Goal: Task Accomplishment & Management: Complete application form

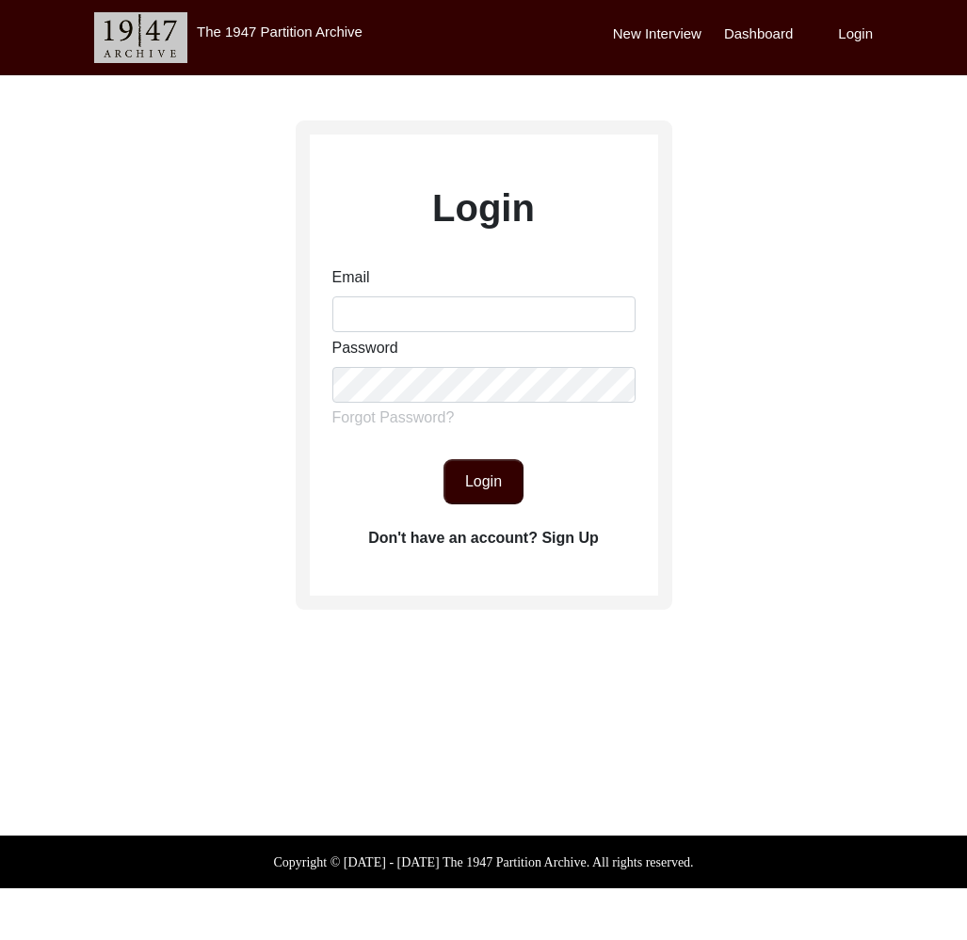
click at [470, 296] on div "Email" at bounding box center [483, 299] width 303 height 66
click at [469, 302] on input "Email" at bounding box center [483, 315] width 303 height 36
type input "[EMAIL_ADDRESS][DOMAIN_NAME]"
click at [508, 477] on button "Login" at bounding box center [483, 481] width 80 height 45
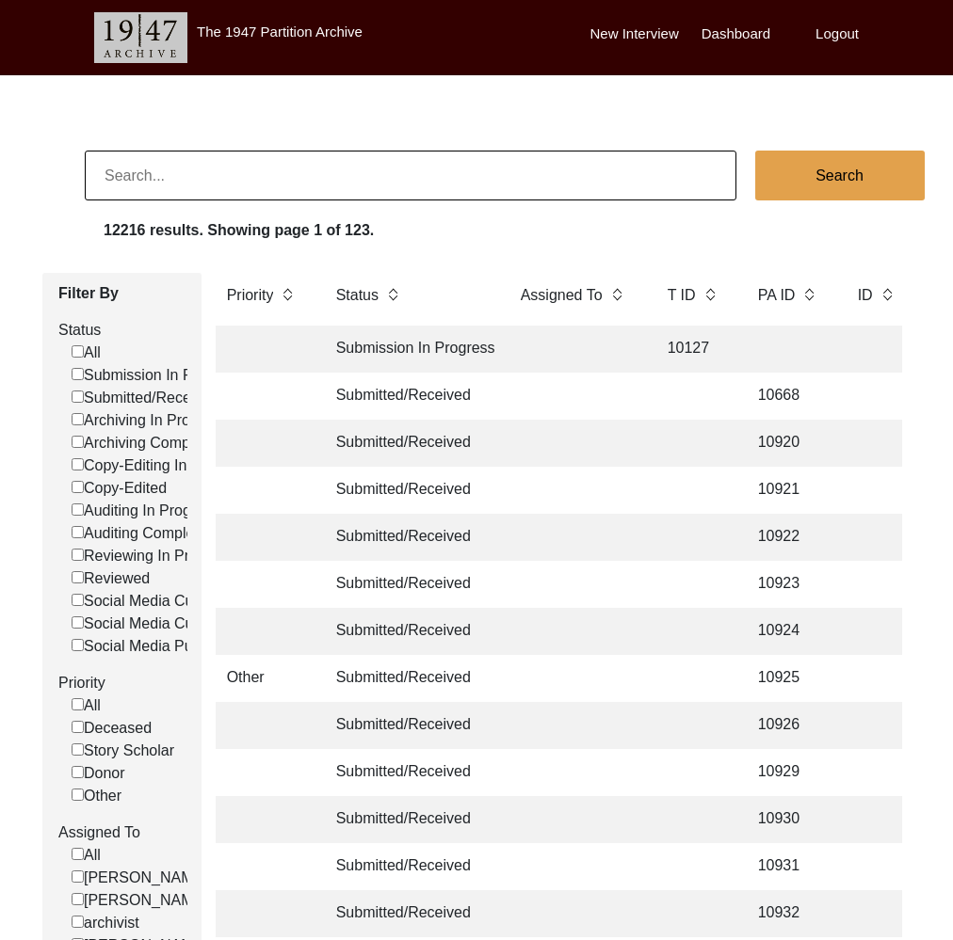
click at [471, 187] on input at bounding box center [410, 176] width 651 height 50
type input "[PERSON_NAME]"
checkbox input "false"
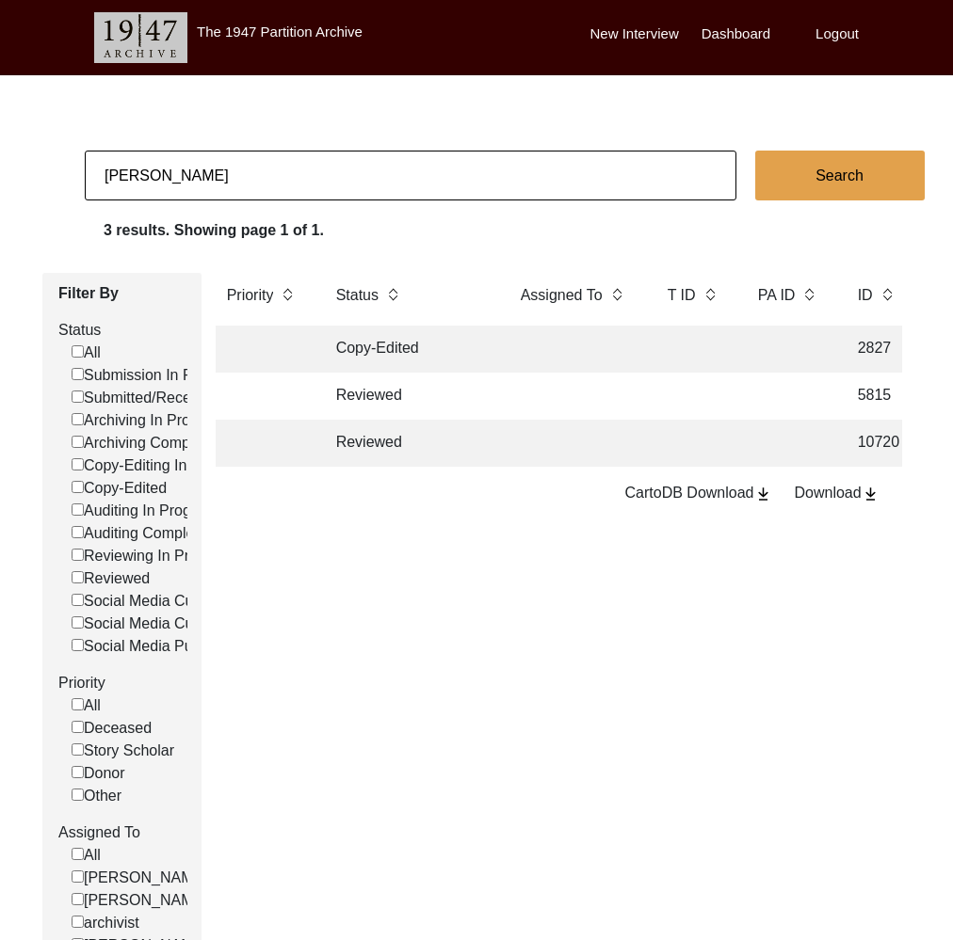
click at [376, 159] on input "[PERSON_NAME]" at bounding box center [410, 176] width 651 height 50
paste input "[PERSON_NAME]"
type input "[PERSON_NAME]"
checkbox input "false"
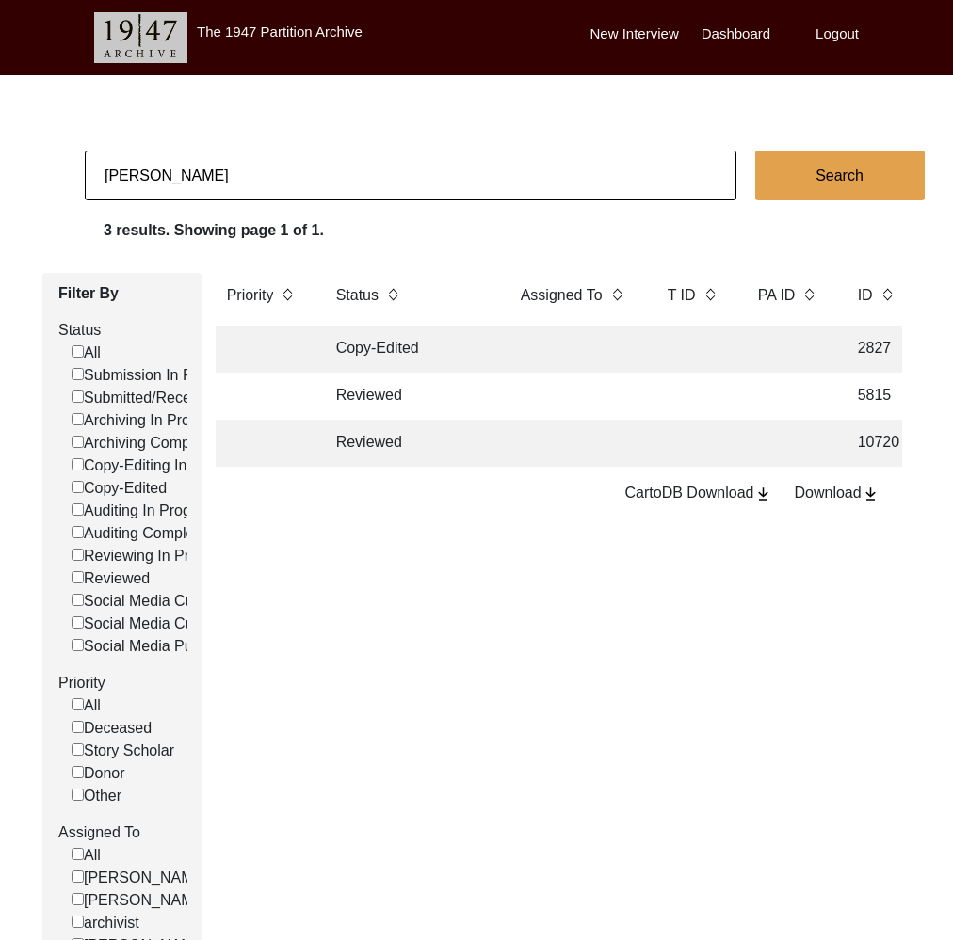
checkbox input "false"
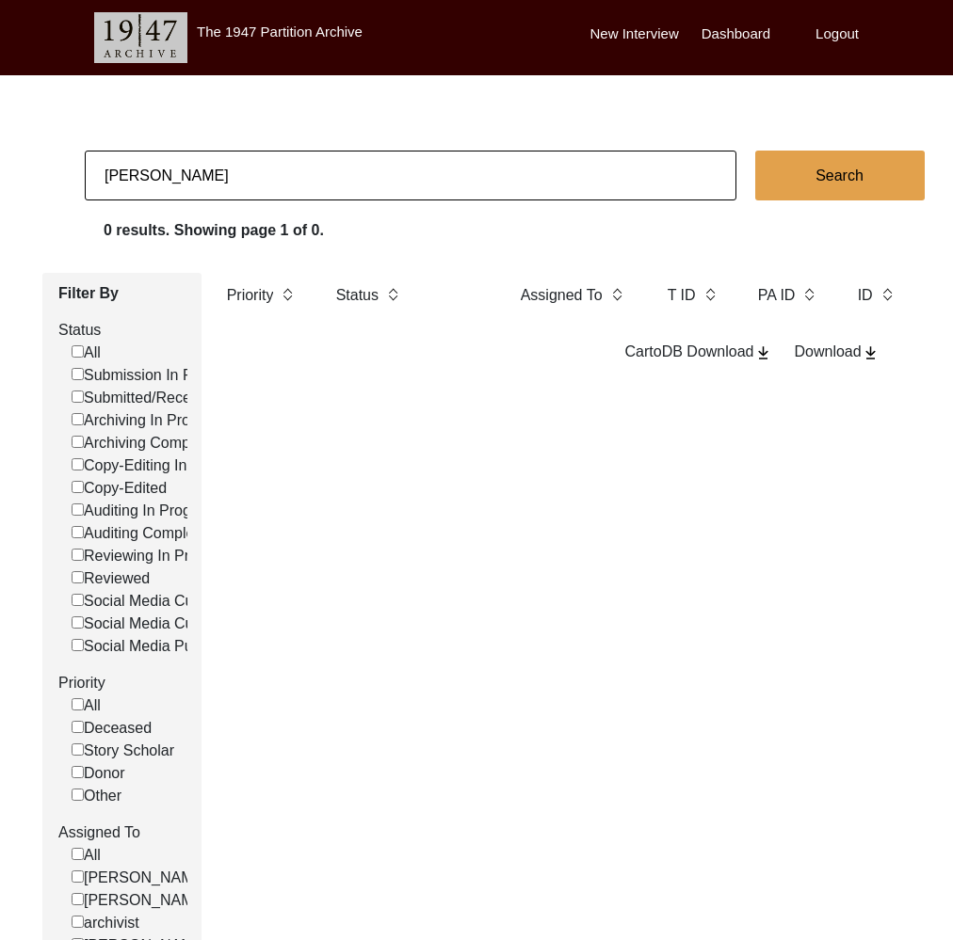
click at [236, 189] on input "[PERSON_NAME]" at bounding box center [410, 176] width 651 height 50
paste input "Rai"
type input "[PERSON_NAME]"
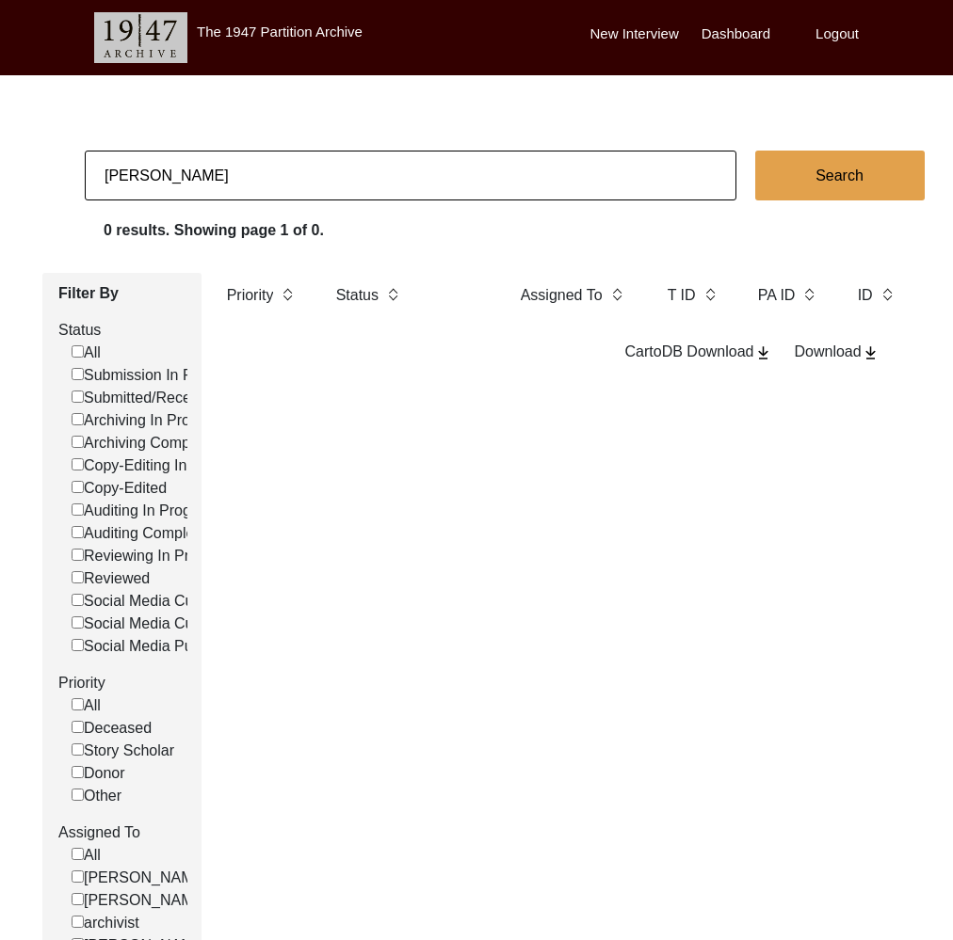
checkbox input "false"
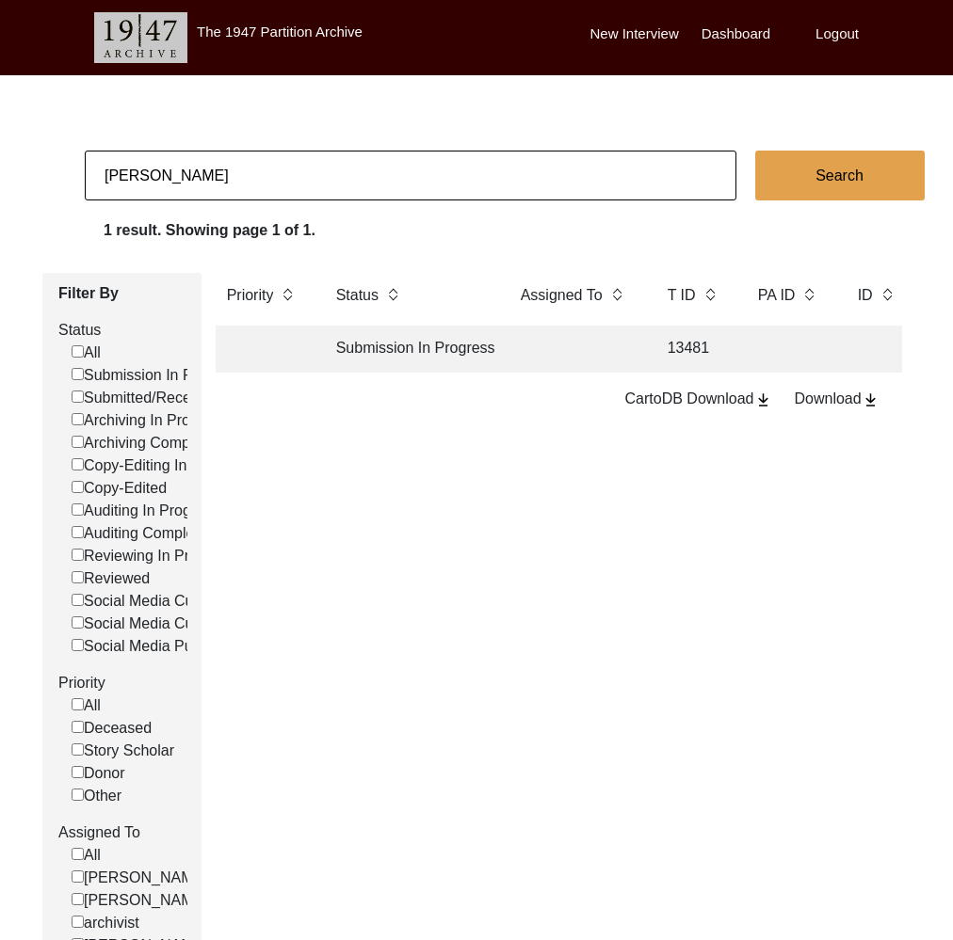
click at [281, 189] on input "[PERSON_NAME]" at bounding box center [410, 176] width 651 height 50
paste input "[PERSON_NAME]"
type input "[PERSON_NAME]"
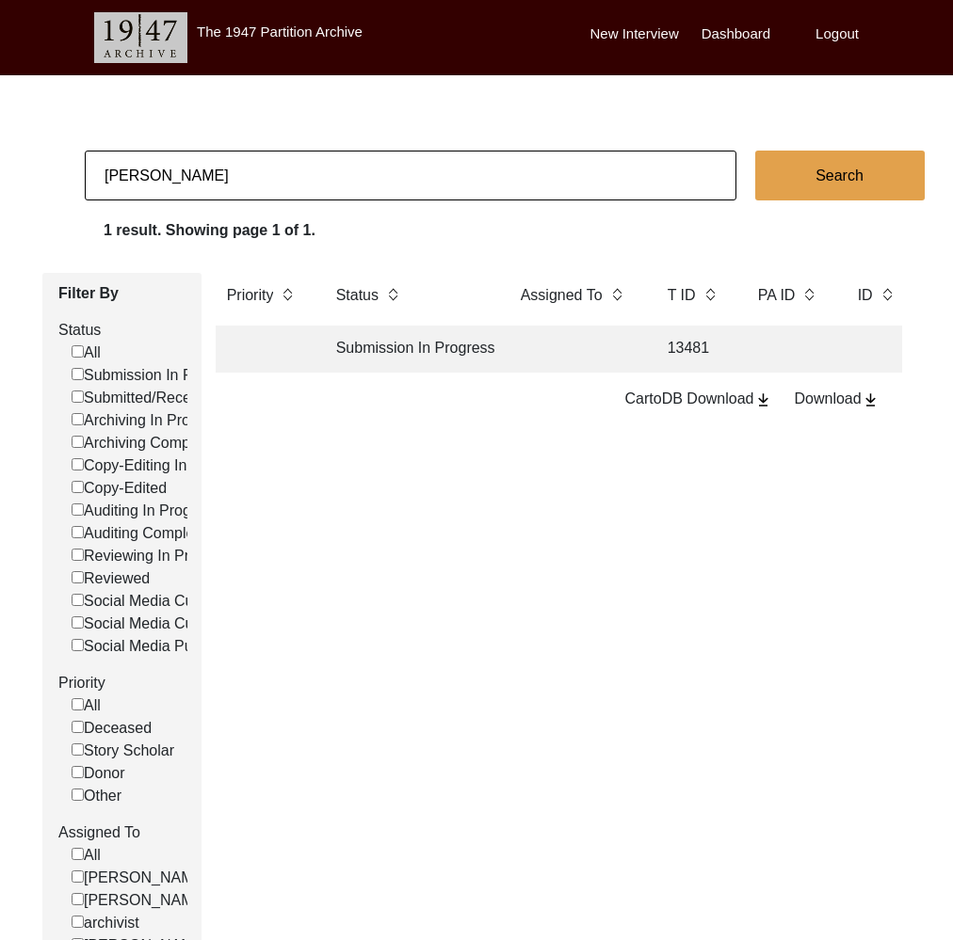
checkbox input "false"
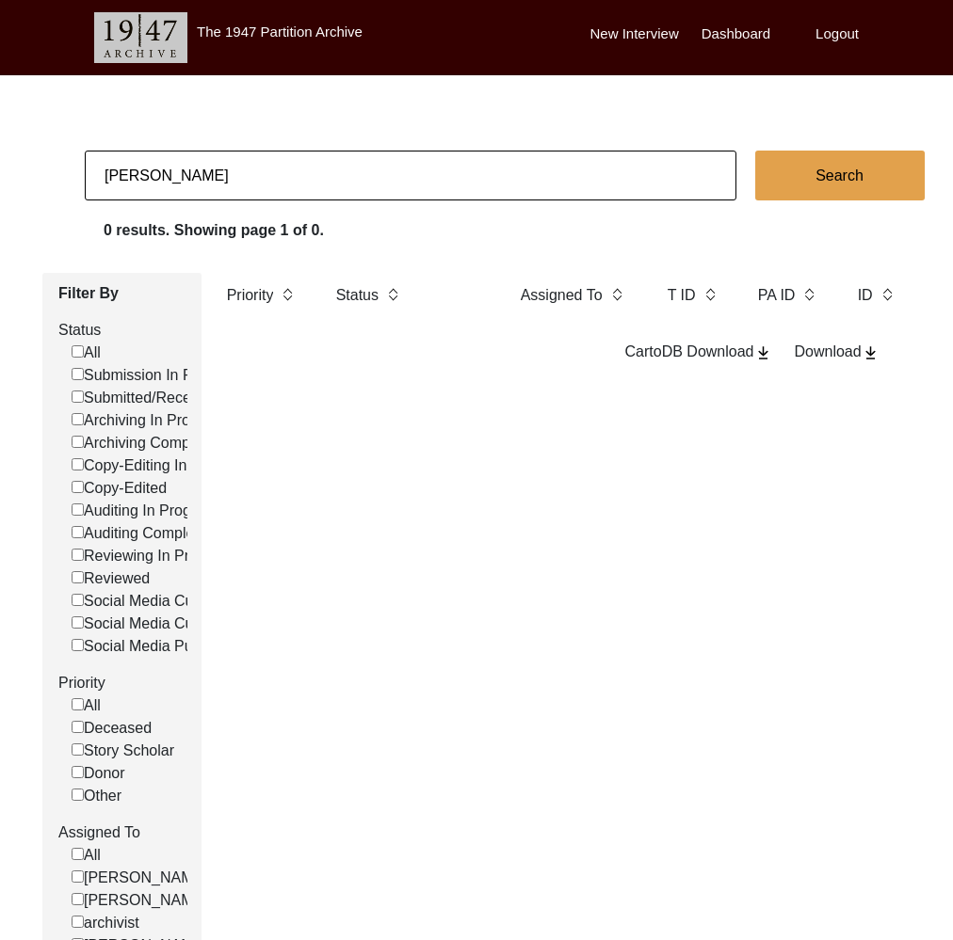
click at [374, 176] on input "[PERSON_NAME]" at bounding box center [410, 176] width 651 height 50
type input "[PERSON_NAME]"
checkbox input "false"
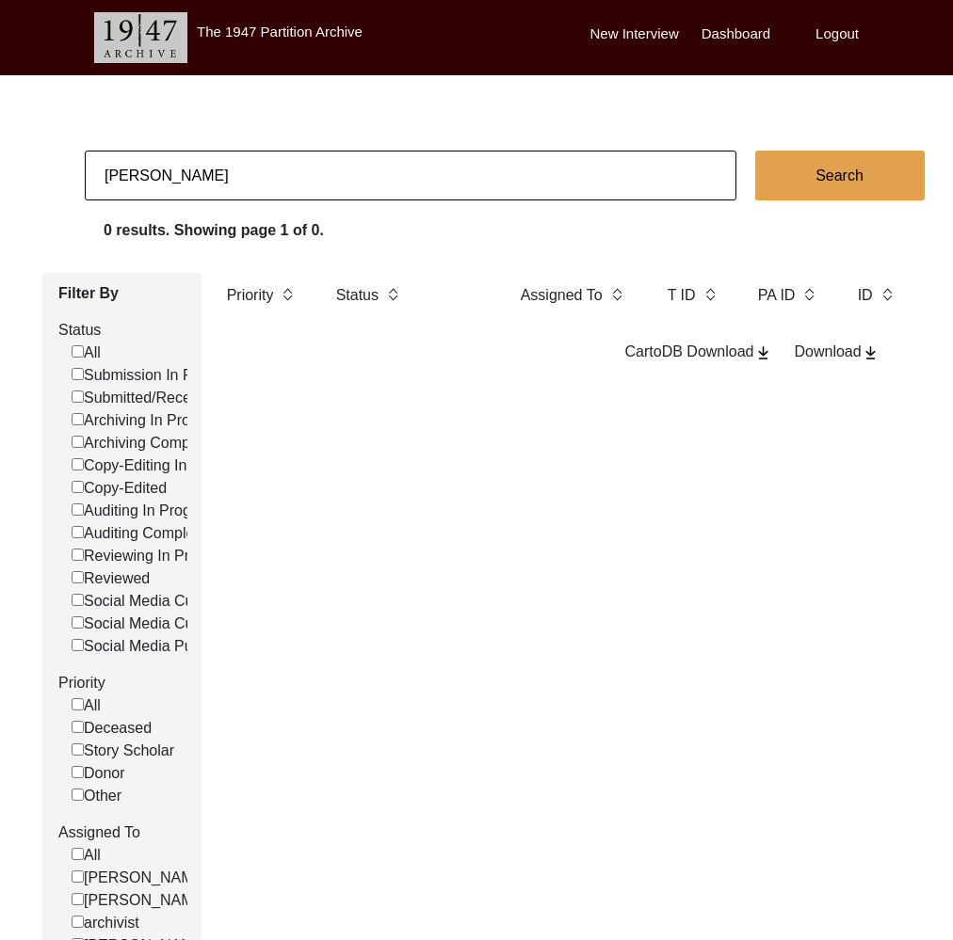
checkbox input "false"
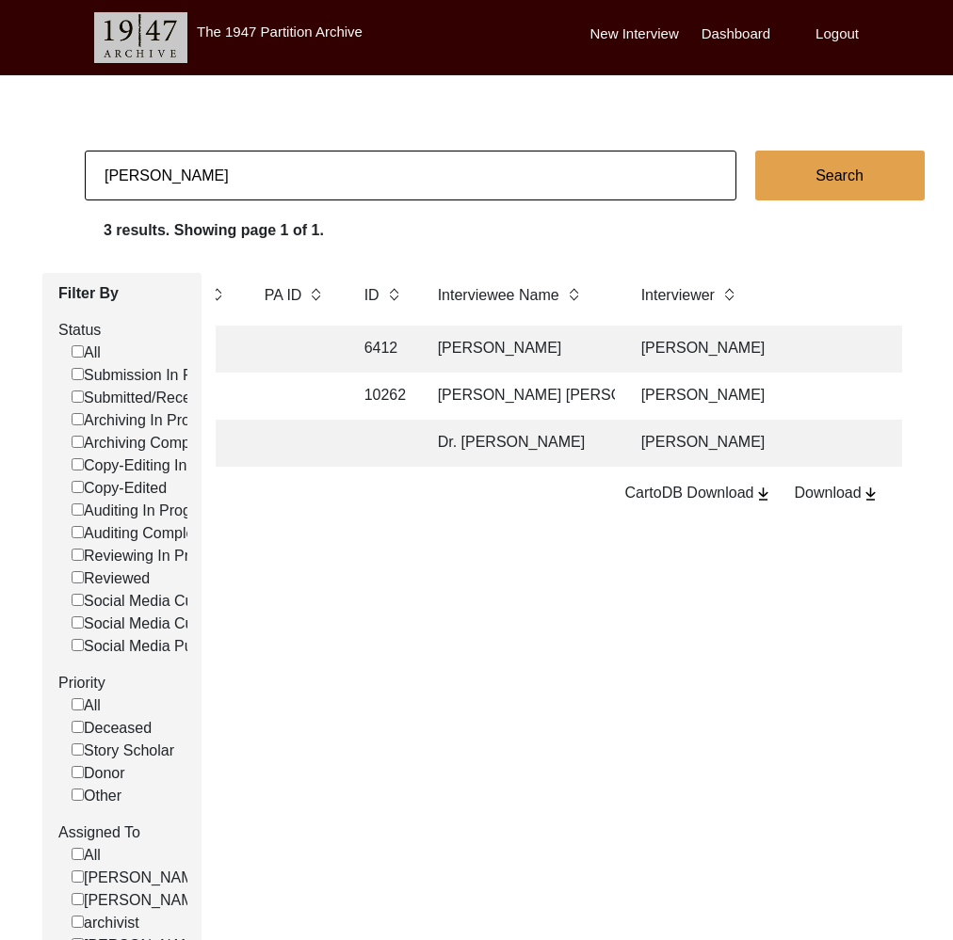
scroll to position [0, 375]
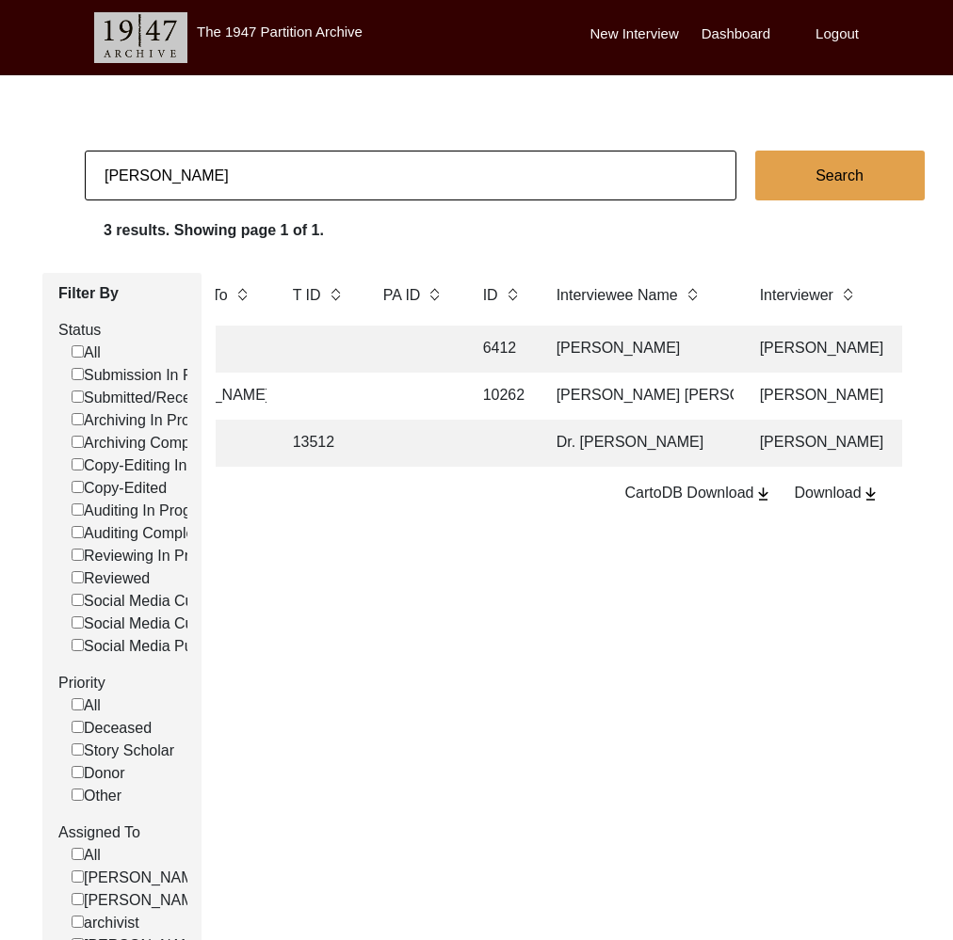
click at [314, 195] on input "[PERSON_NAME]" at bounding box center [410, 176] width 651 height 50
type input "[PERSON_NAME]"
checkbox input "false"
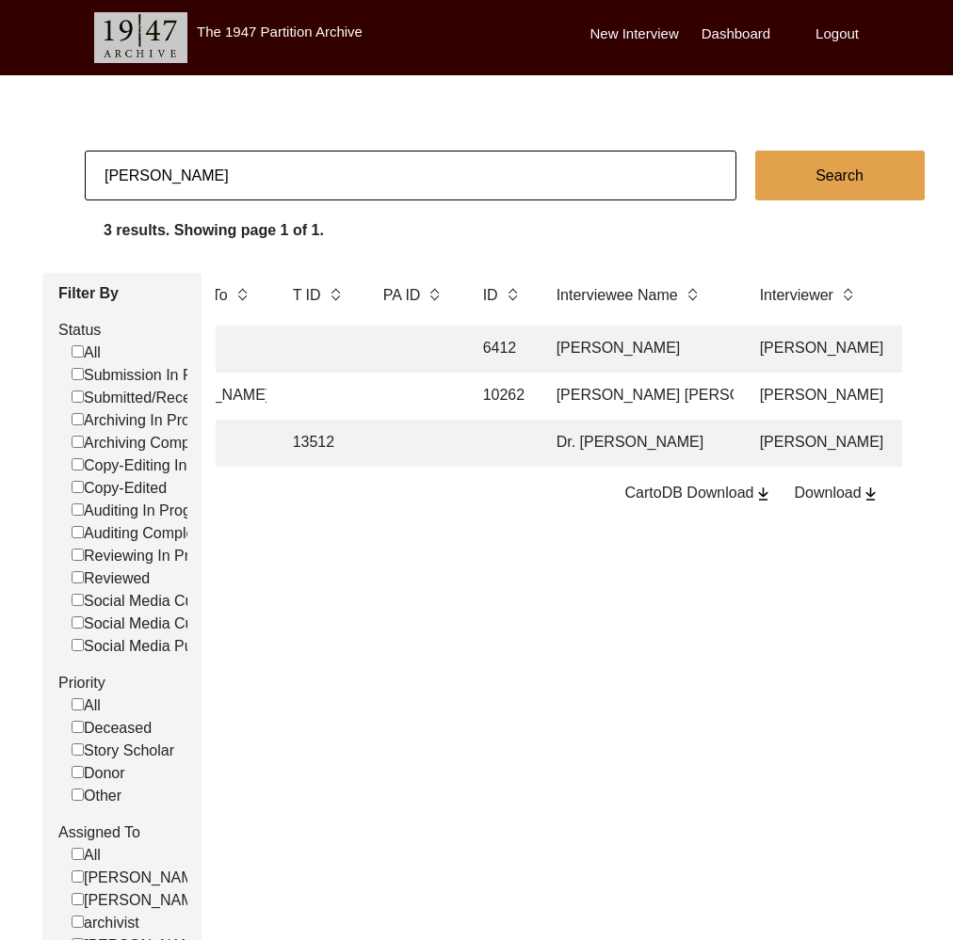
checkbox input "false"
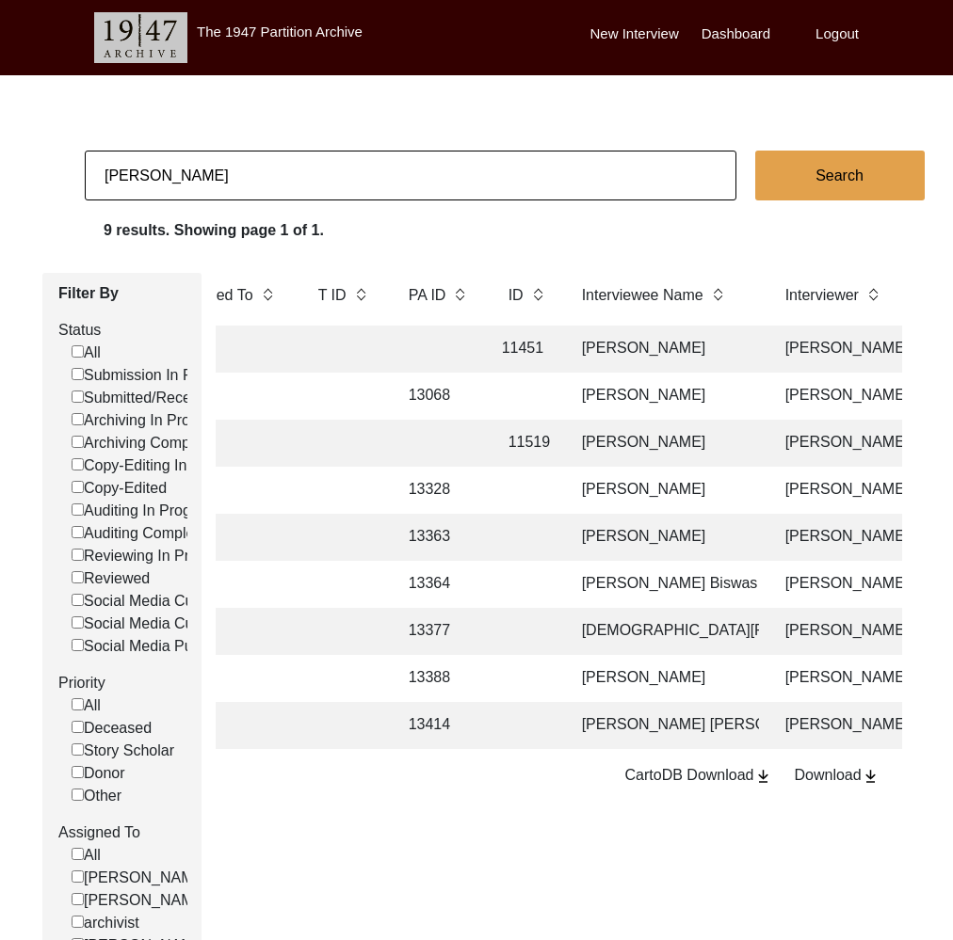
scroll to position [12, 19]
click at [783, 447] on td "[PERSON_NAME]" at bounding box center [938, 443] width 329 height 47
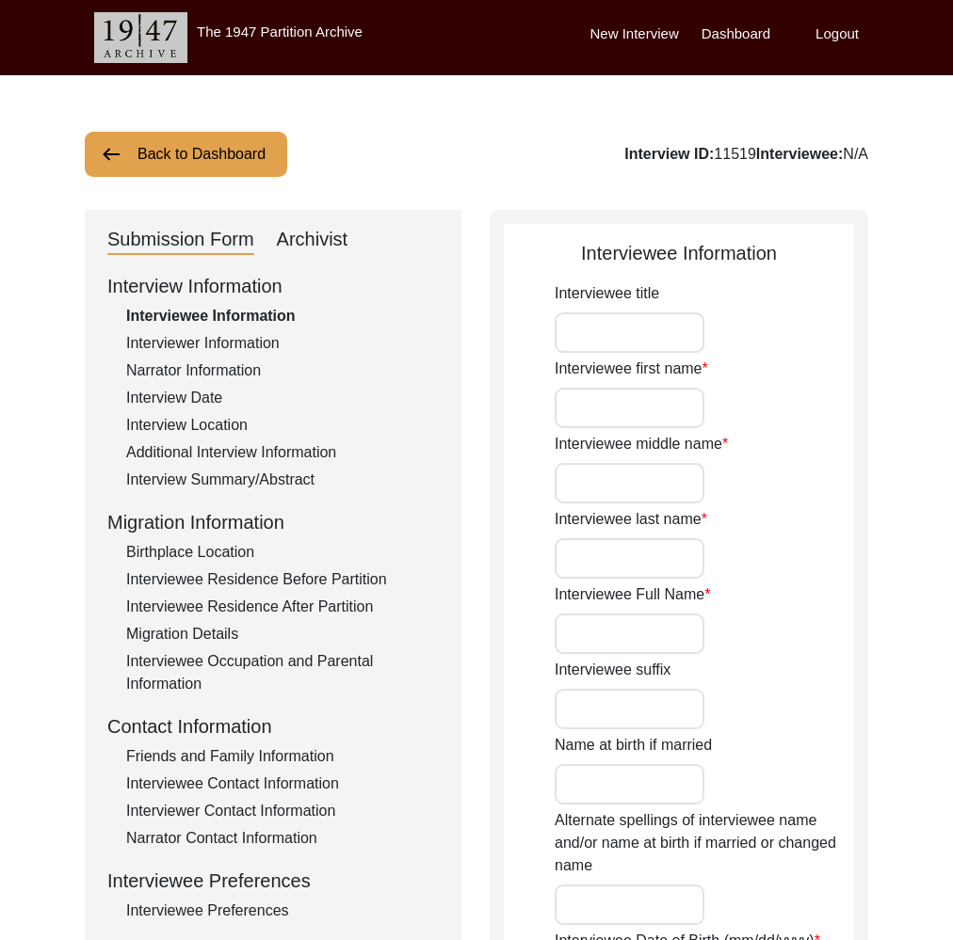
type input "Mr."
type input "Subodh"
type input "Das"
type input "[PERSON_NAME]"
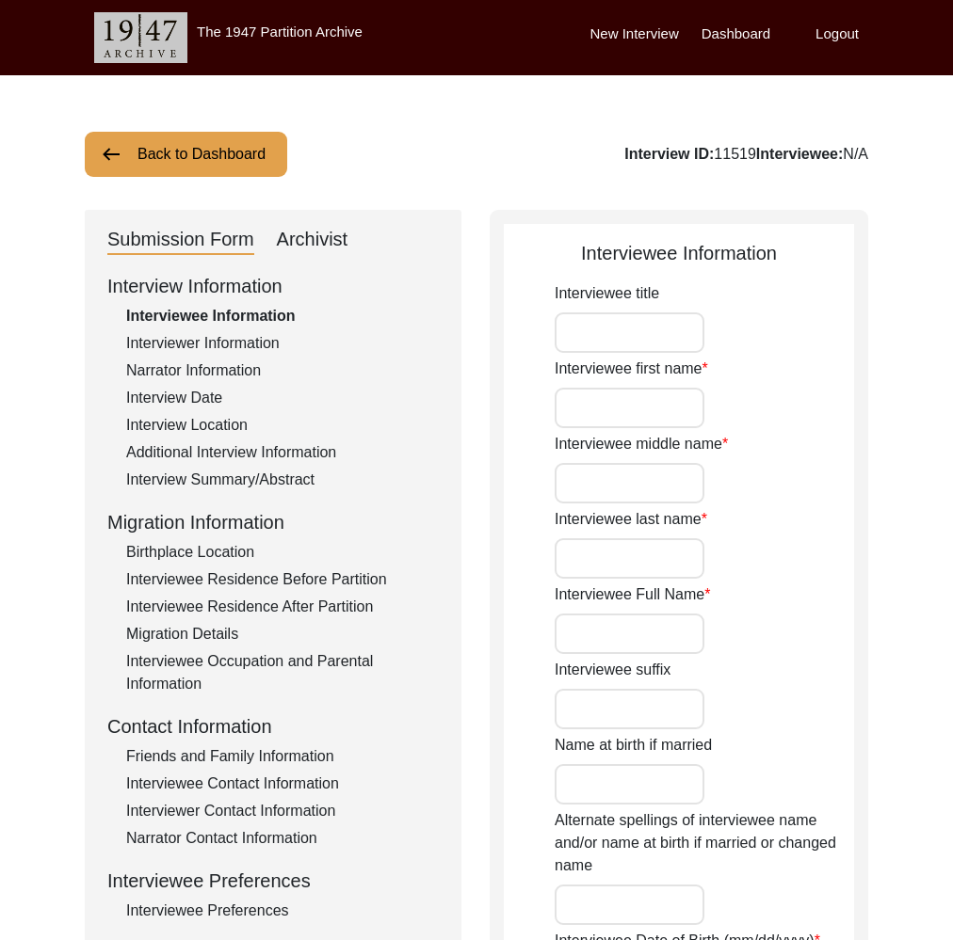
type input "Unknown"
type input "Between [DATE] to [DATE]"
type input "Between 78 to 76"
type input "[DEMOGRAPHIC_DATA]"
type input "Assamese and Bengali"
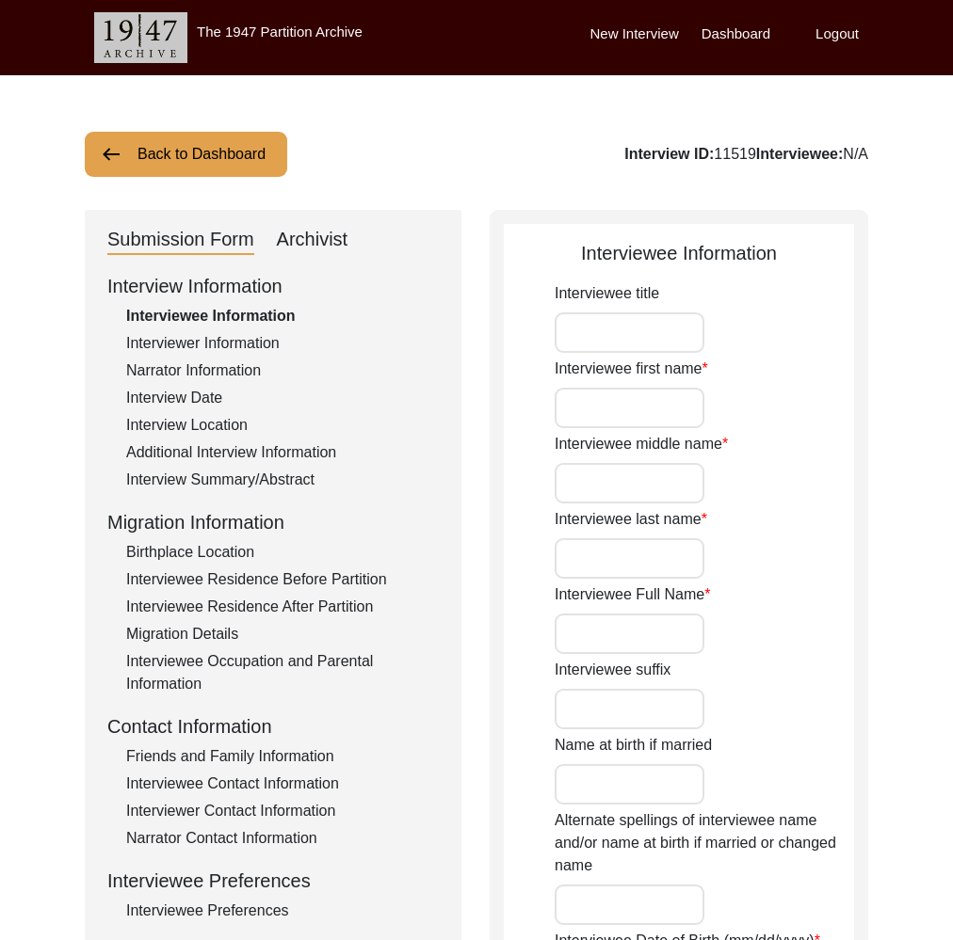
type input "[DEMOGRAPHIC_DATA]"
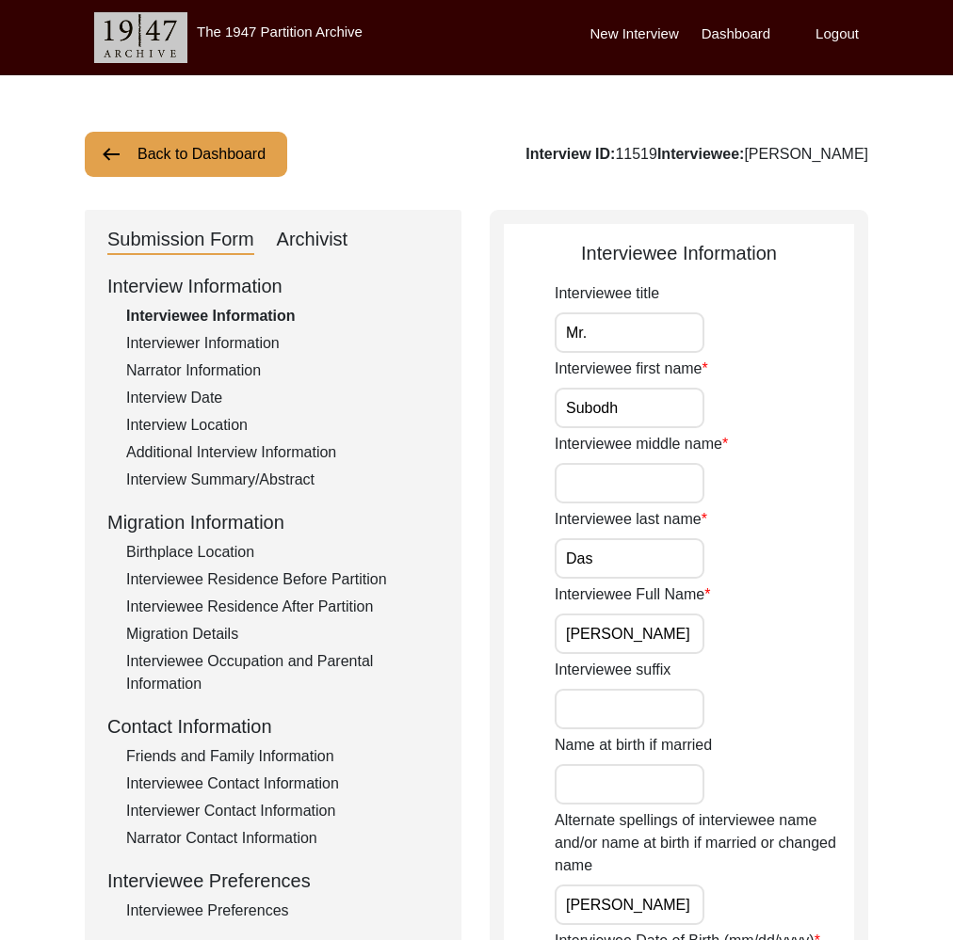
click at [353, 248] on div "Submission Form Archivist" at bounding box center [272, 240] width 331 height 30
drag, startPoint x: 329, startPoint y: 239, endPoint x: 390, endPoint y: 250, distance: 61.3
click at [330, 238] on div "Archivist" at bounding box center [313, 240] width 72 height 30
select select "Archiving Completed"
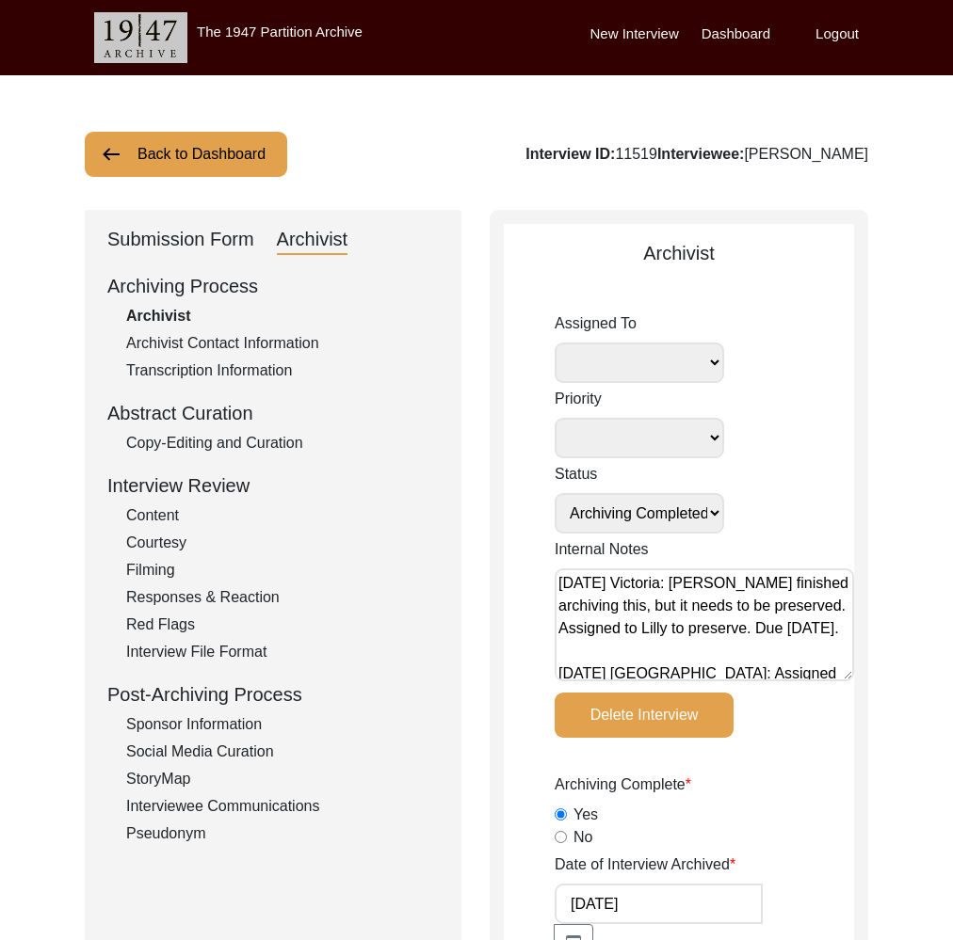
click at [224, 169] on button "Back to Dashboard" at bounding box center [186, 154] width 202 height 45
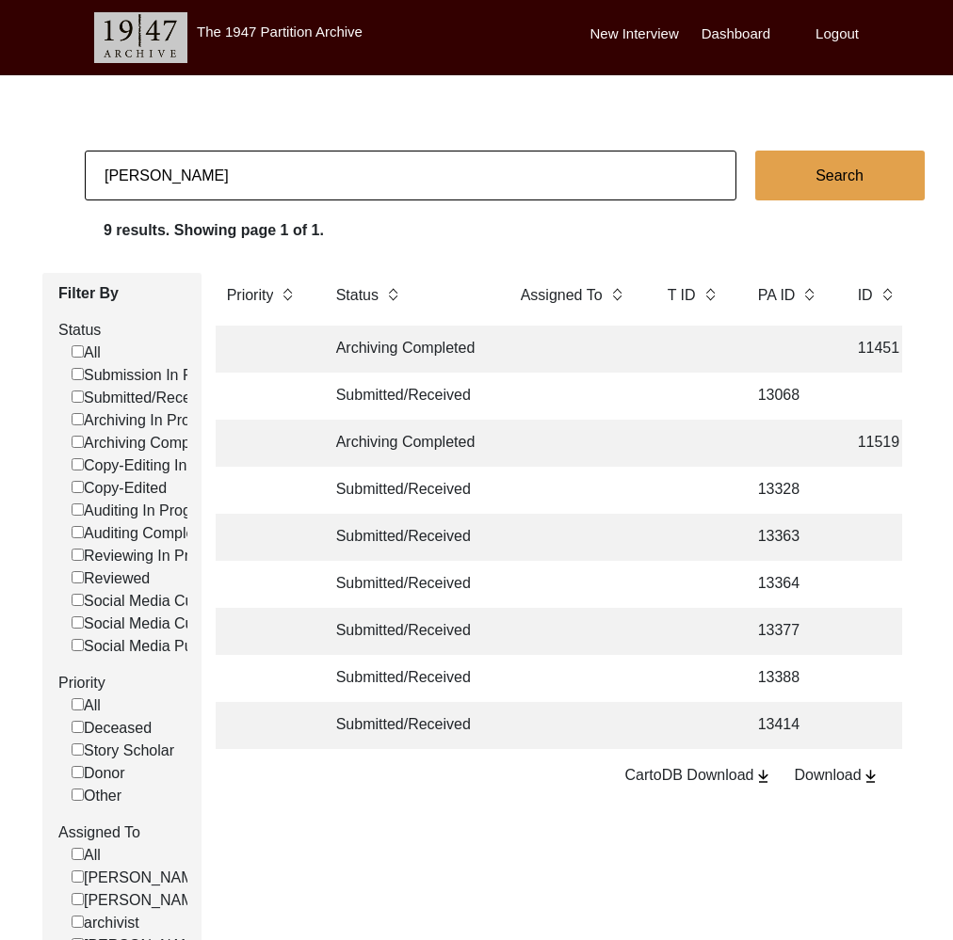
click at [233, 176] on input "[PERSON_NAME]" at bounding box center [410, 176] width 651 height 50
type input "[PERSON_NAME]"
checkbox input "false"
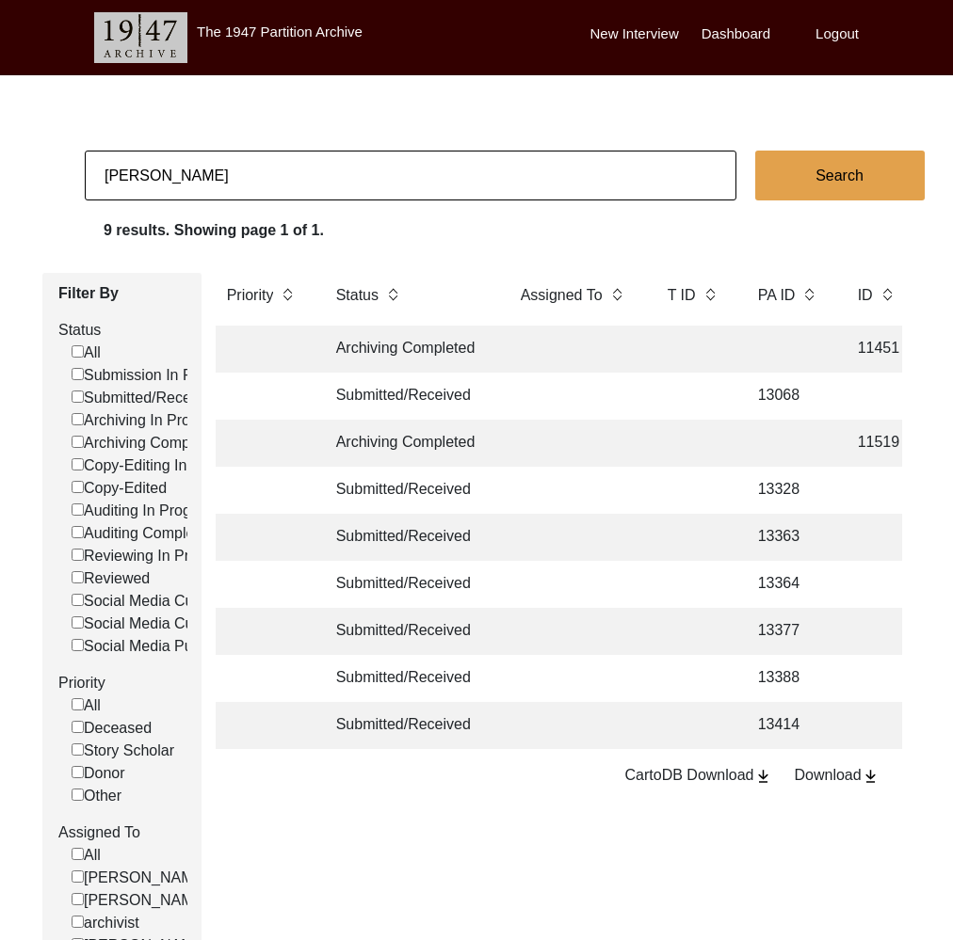
checkbox input "false"
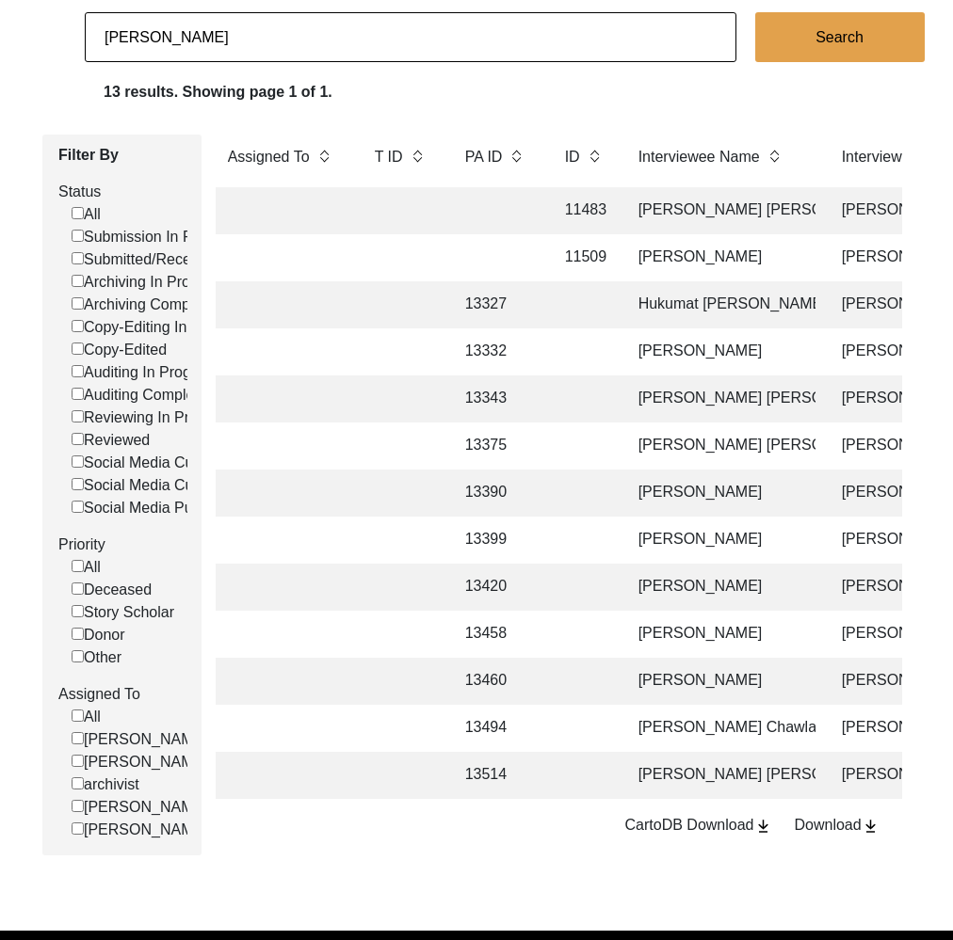
scroll to position [143, 0]
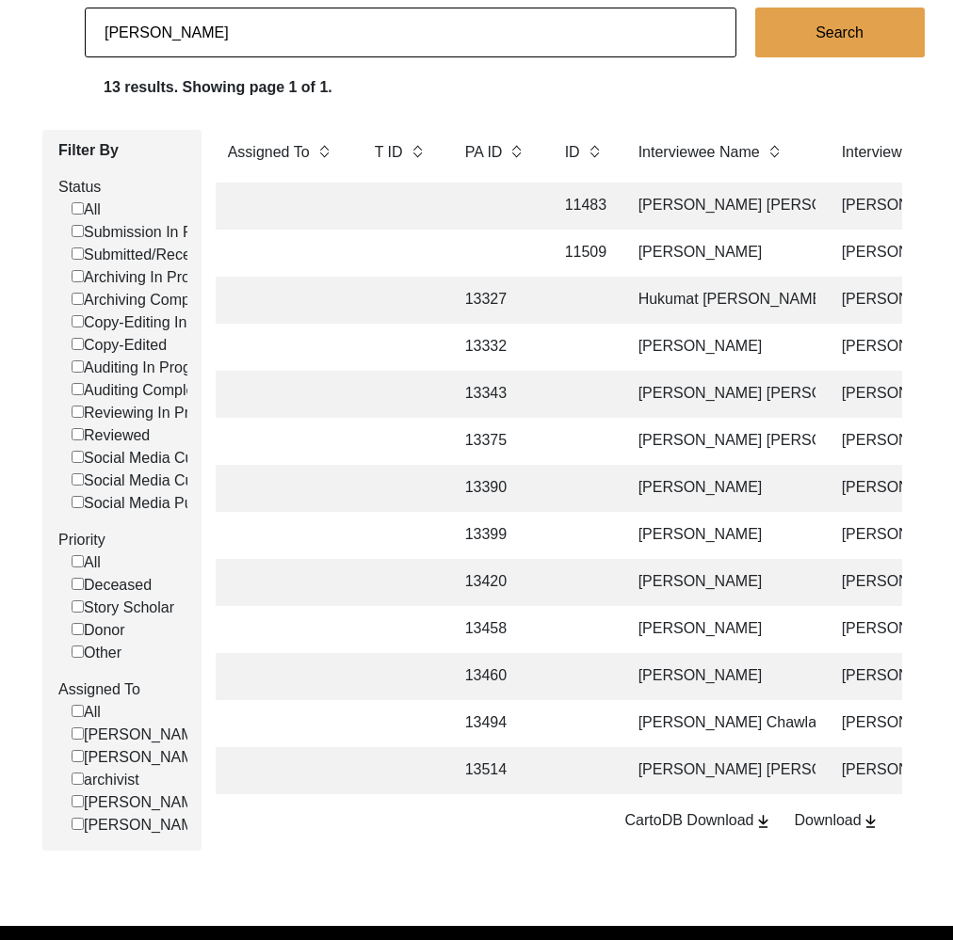
click at [595, 762] on td at bounding box center [583, 770] width 58 height 47
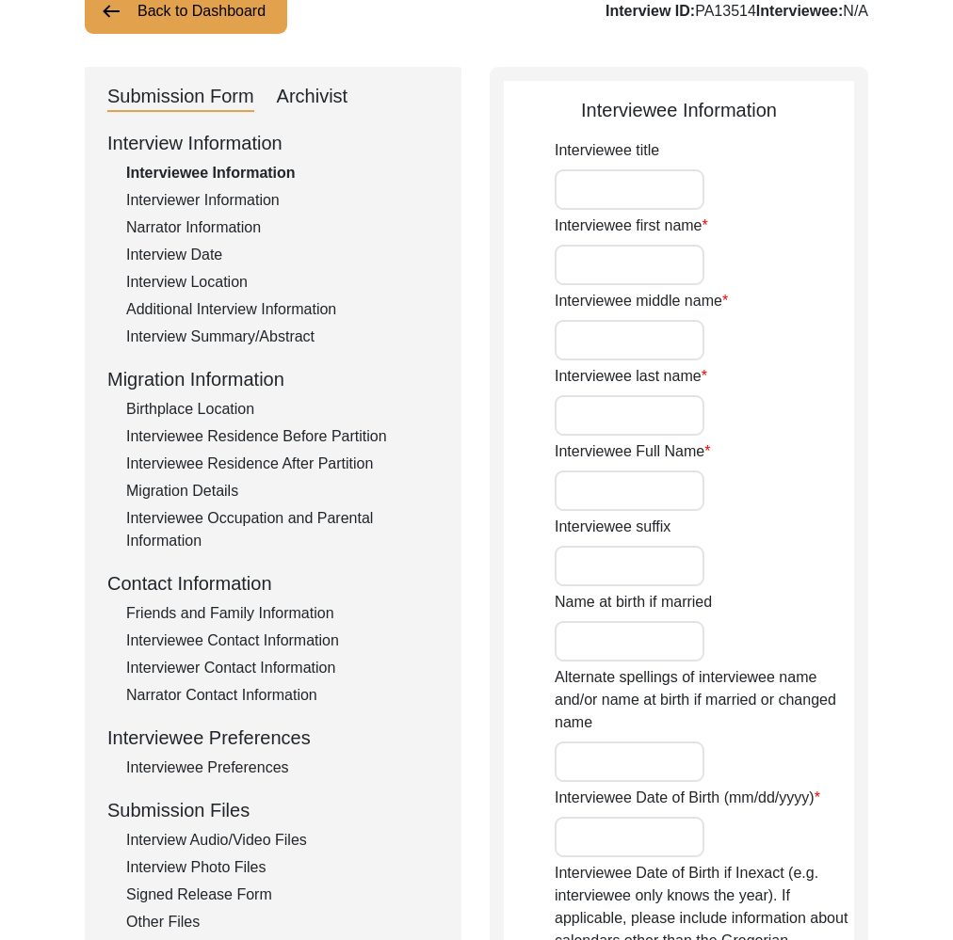
type input "[PERSON_NAME]"
type input "[PERSON_NAME] [PERSON_NAME]"
type input "N/A"
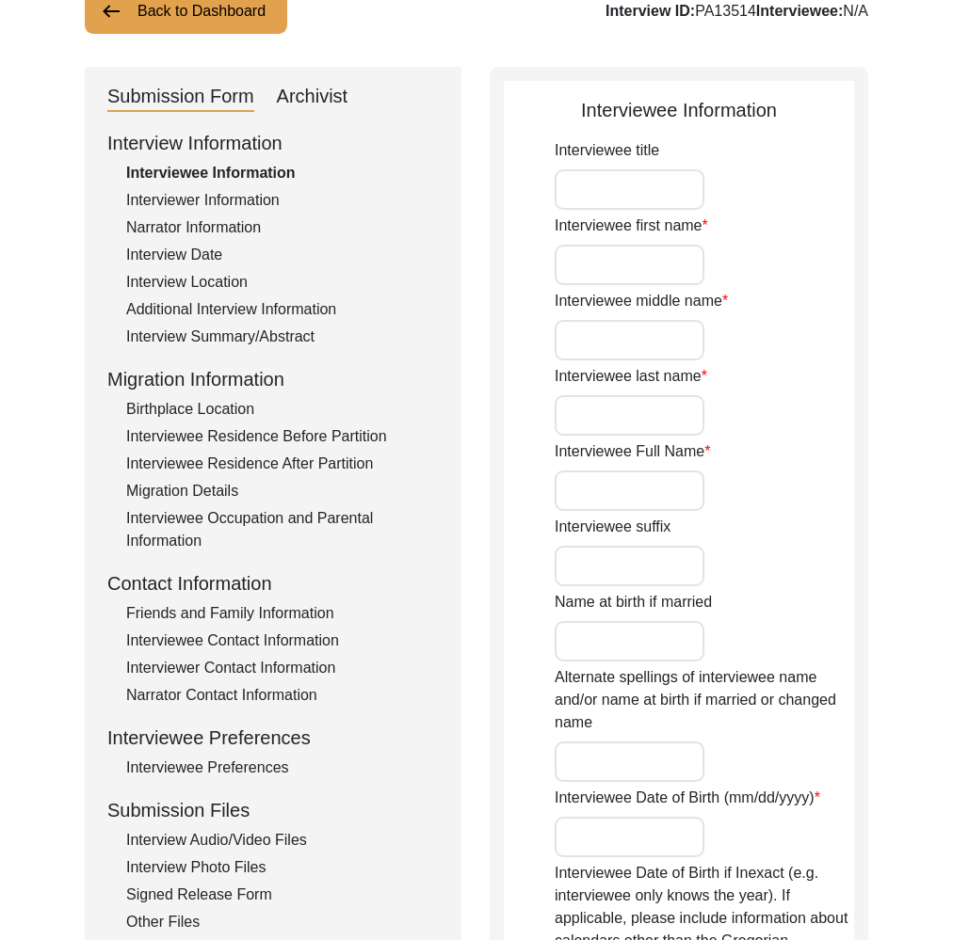
type input "N/A"
type input "[DATE]"
type input "85 years"
type input "[DEMOGRAPHIC_DATA]"
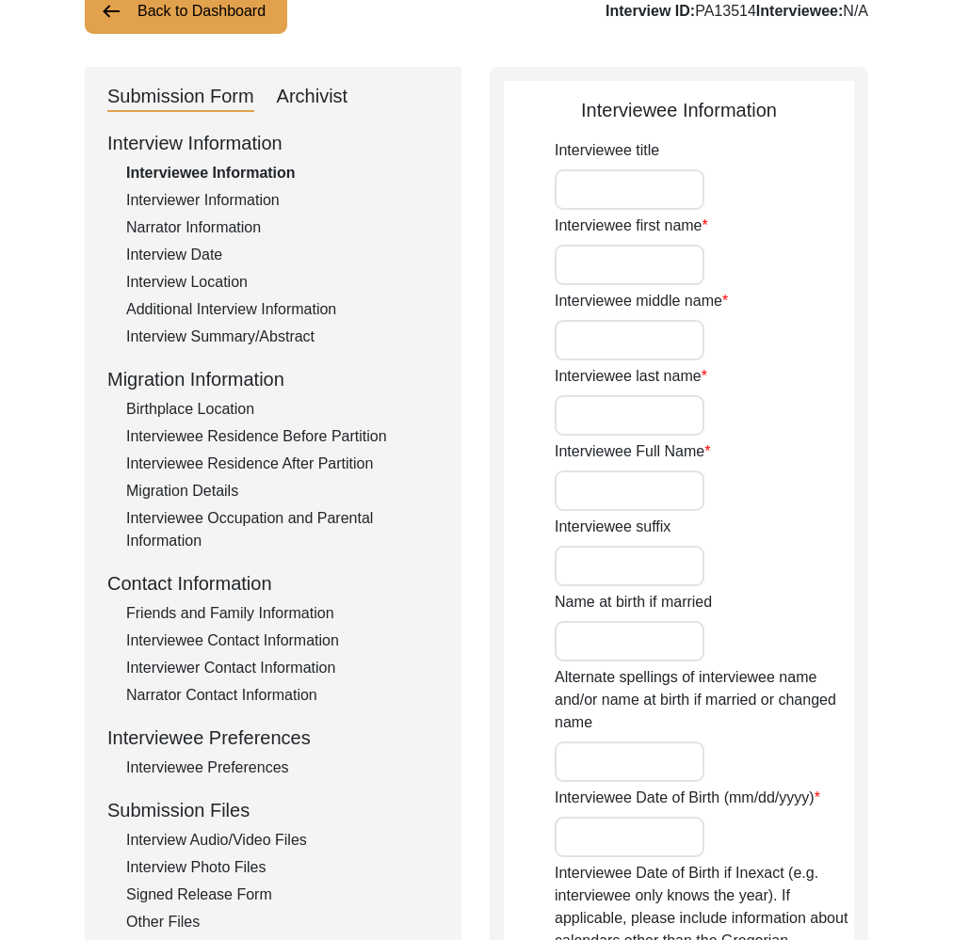
type input "NIL"
type input "Punjabi"
type input "Multani"
type input "[DEMOGRAPHIC_DATA]"
type input "Arora"
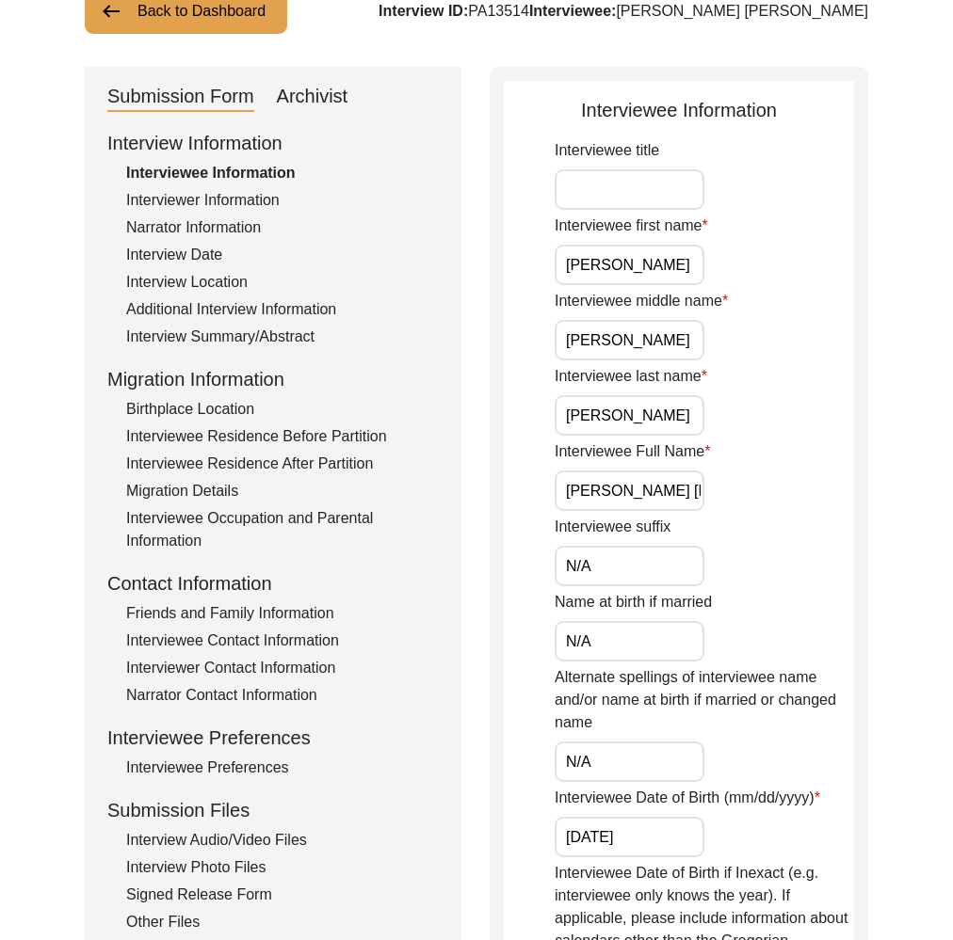
click at [249, 196] on div "Interviewer Information" at bounding box center [282, 200] width 313 height 23
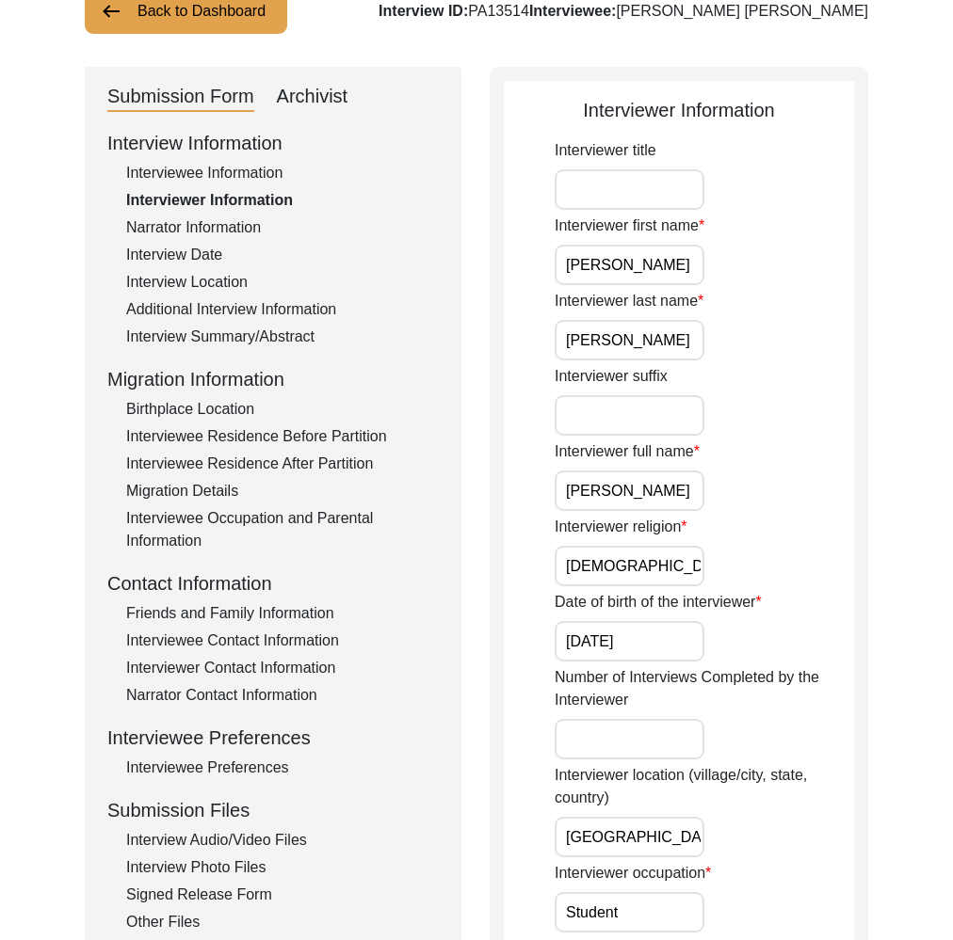
click at [292, 86] on div "Archivist" at bounding box center [313, 97] width 72 height 30
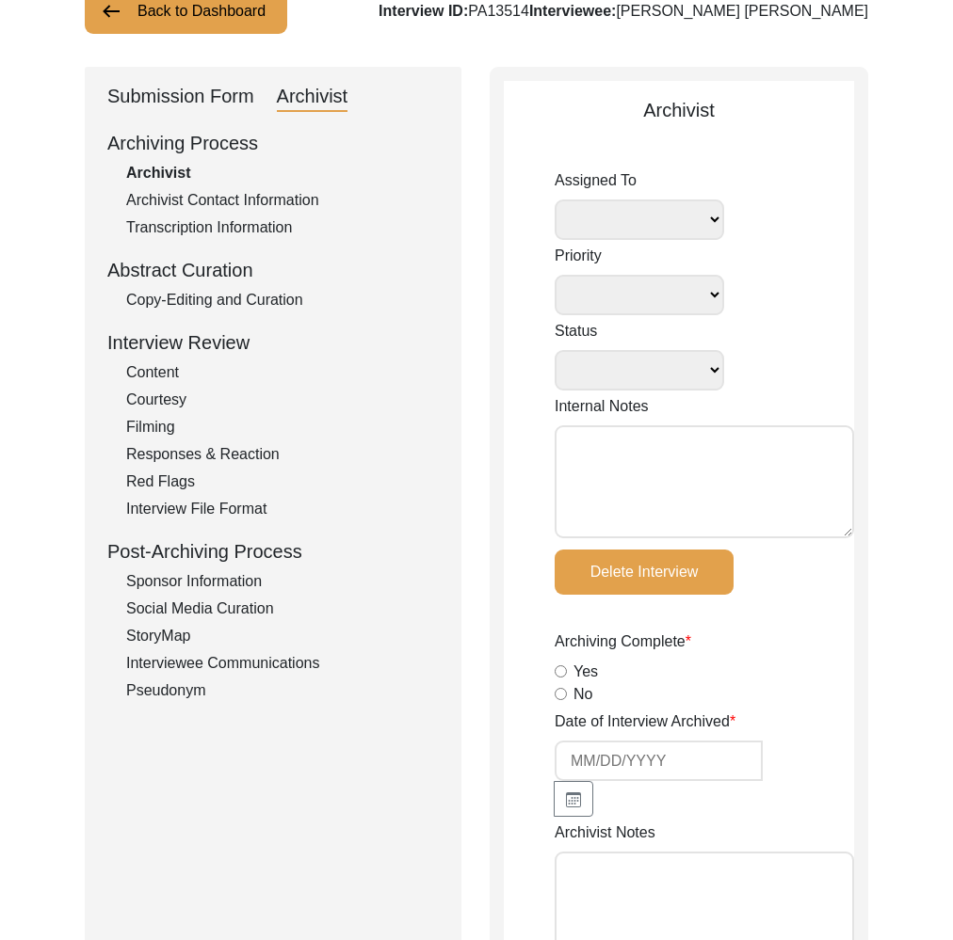
select select
select select "Submitted/Received"
type textarea "[PERSON_NAME] [DATE]: T file"
radio input "true"
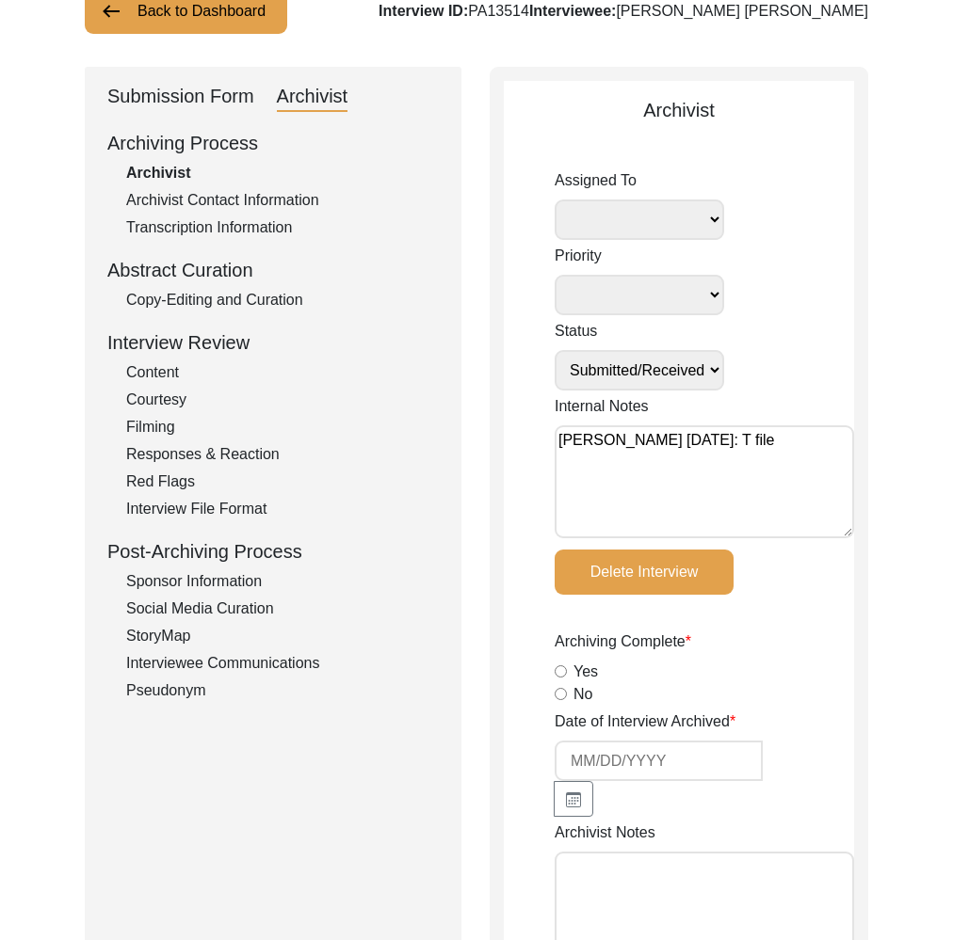
select select
click at [162, 83] on div "Submission Form" at bounding box center [180, 97] width 147 height 30
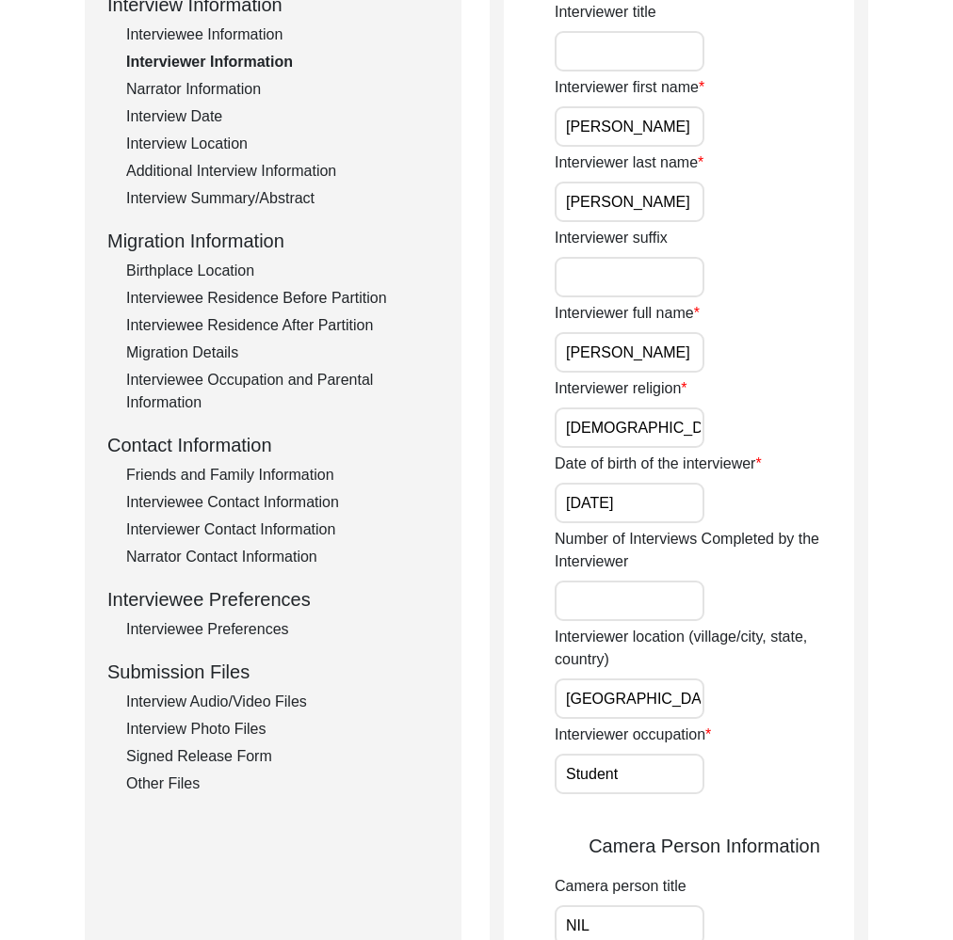
scroll to position [422, 0]
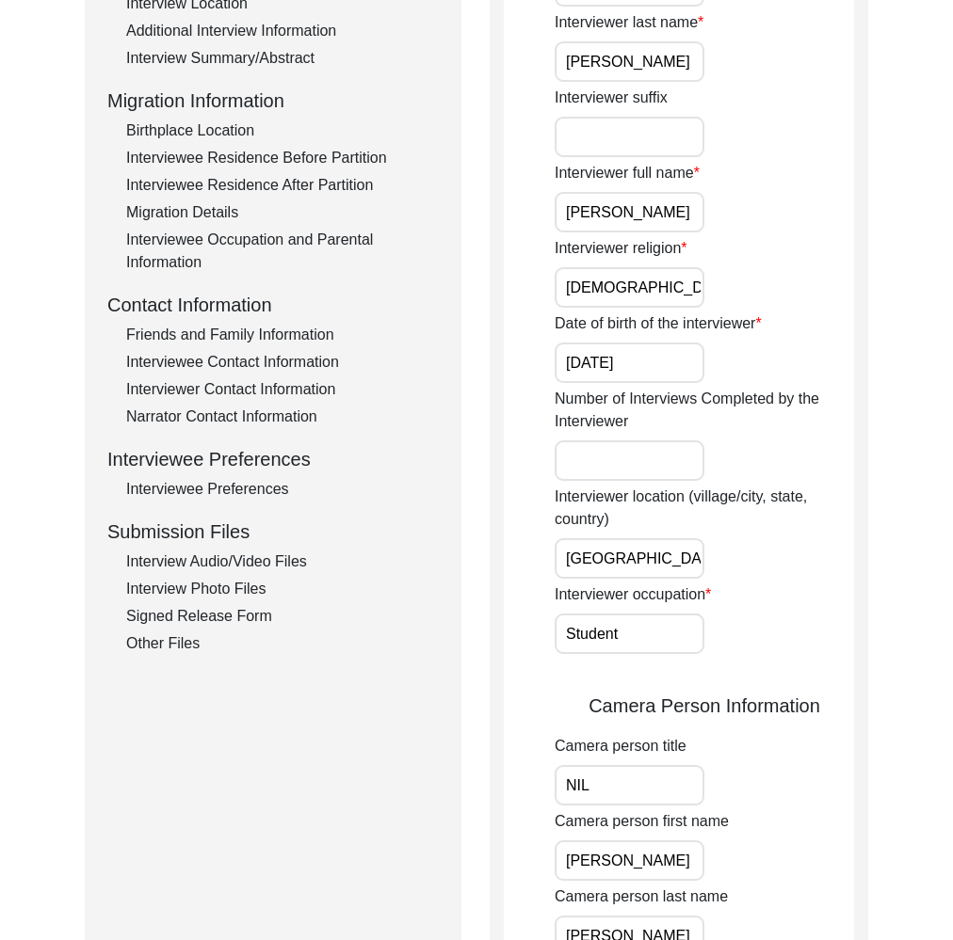
click at [236, 581] on div "Interview Photo Files" at bounding box center [282, 589] width 313 height 23
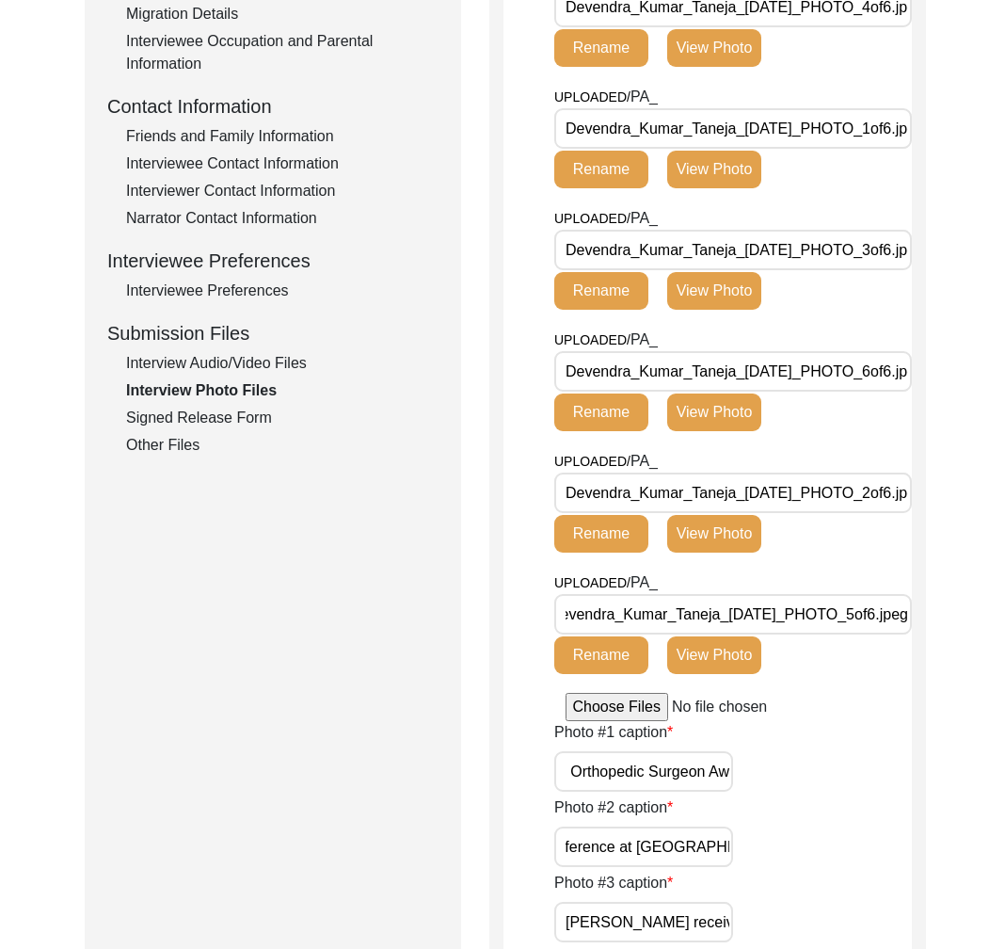
scroll to position [0, 0]
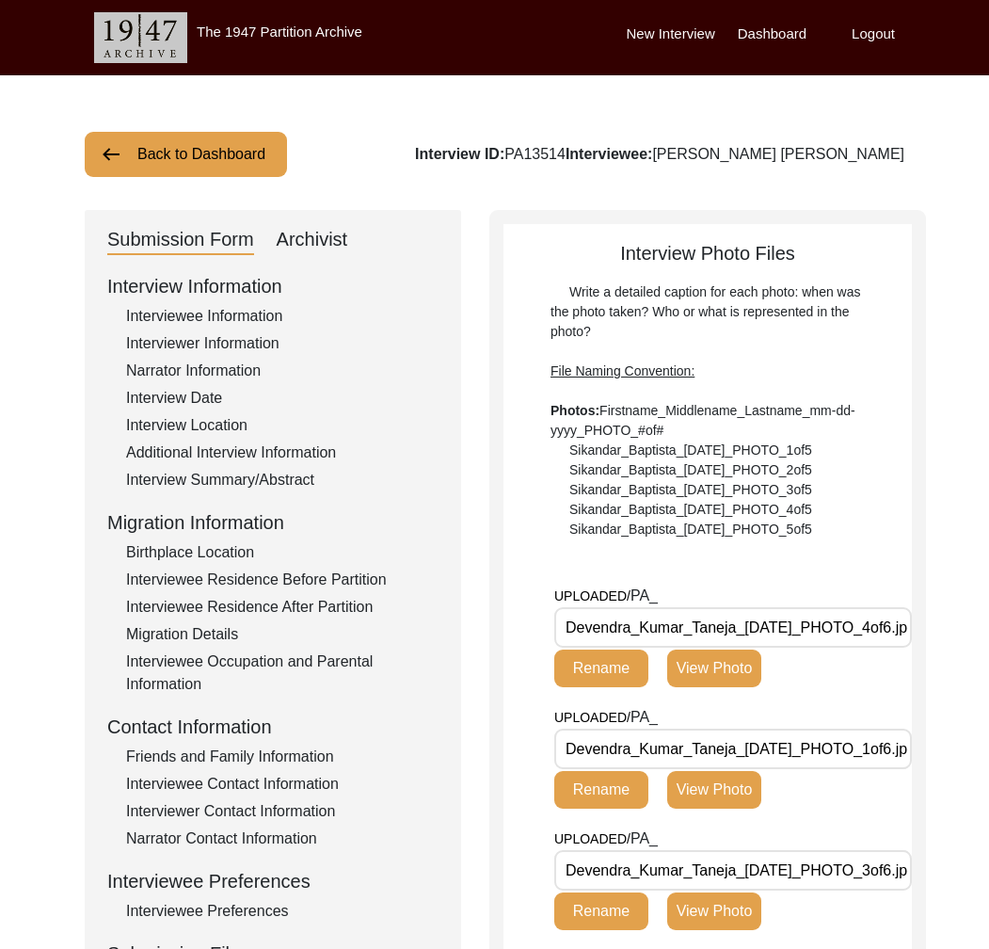
click at [160, 144] on button "Back to Dashboard" at bounding box center [186, 154] width 202 height 45
